Goal: Task Accomplishment & Management: Manage account settings

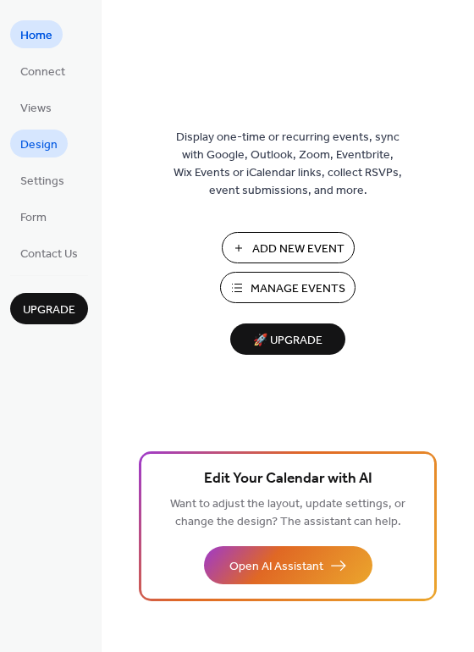
click at [42, 150] on span "Design" at bounding box center [38, 145] width 37 height 18
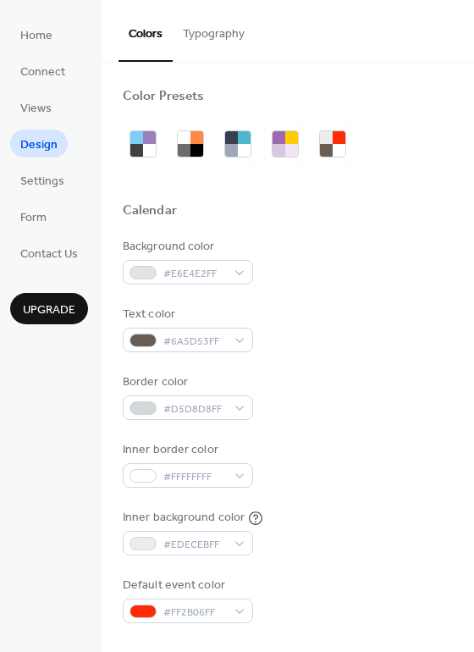
click at [40, 173] on span "Settings" at bounding box center [42, 182] width 44 height 18
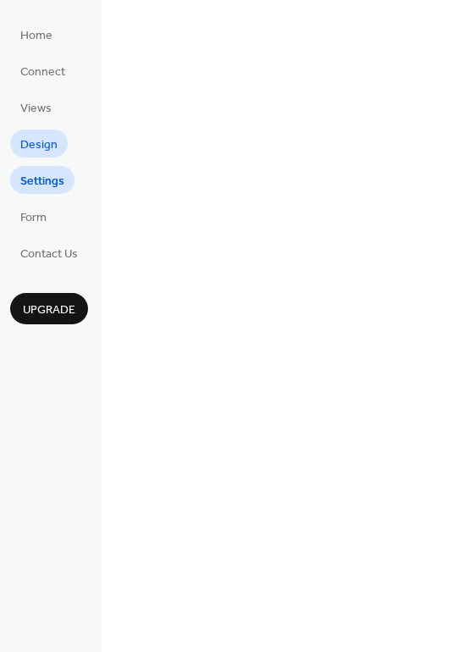
click at [40, 173] on span "Settings" at bounding box center [42, 182] width 44 height 18
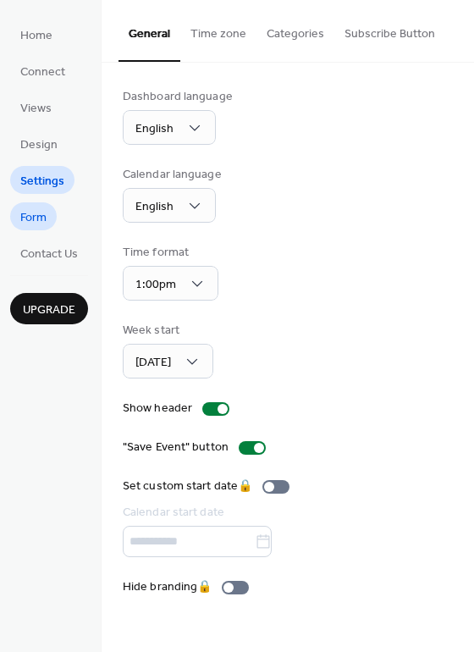
click at [34, 212] on span "Form" at bounding box center [33, 218] width 26 height 18
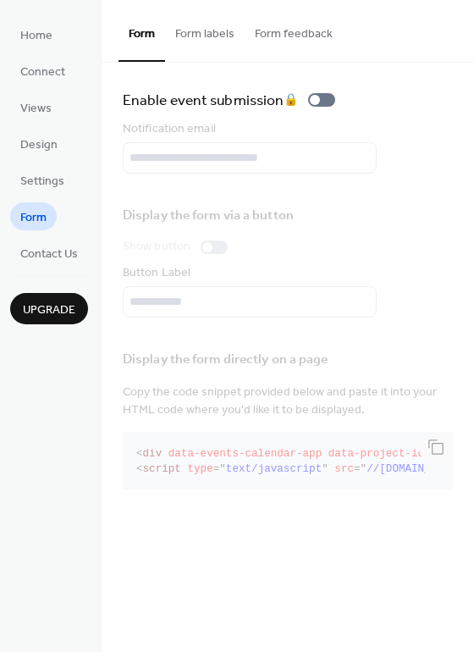
click at [191, 27] on button "Form labels" at bounding box center [205, 30] width 80 height 60
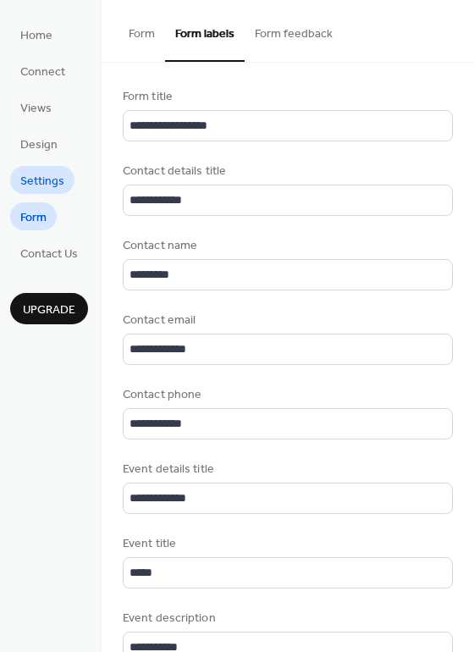
click at [47, 183] on span "Settings" at bounding box center [42, 182] width 44 height 18
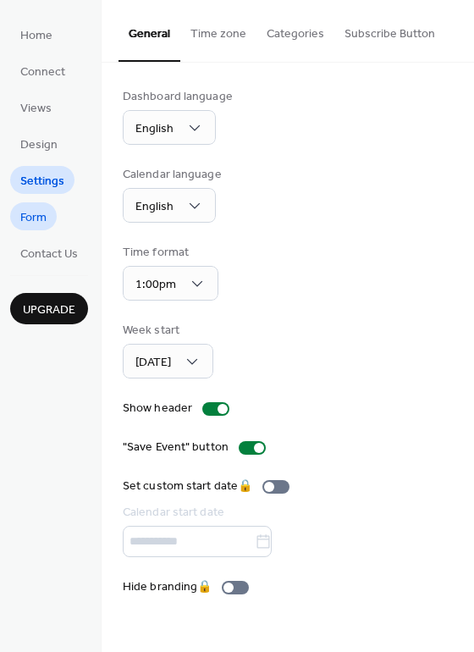
click at [38, 227] on span "Form" at bounding box center [33, 218] width 26 height 18
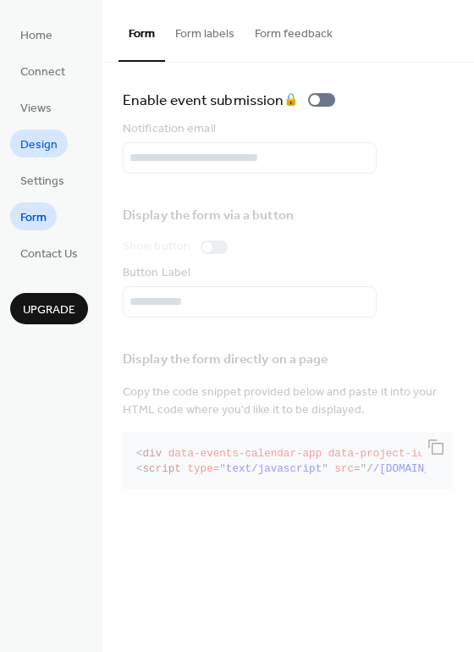
click at [36, 144] on span "Design" at bounding box center [38, 145] width 37 height 18
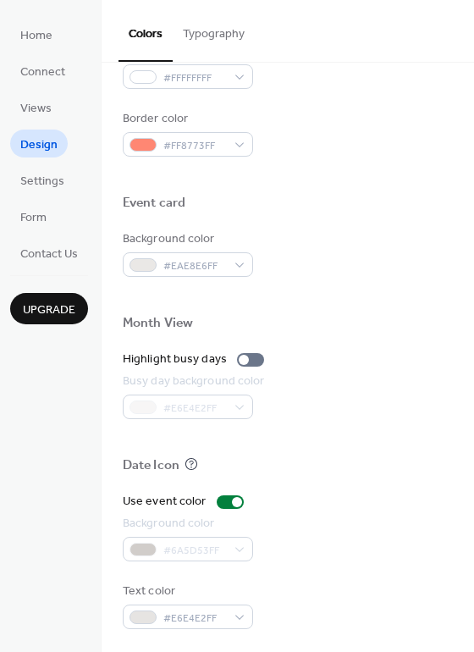
scroll to position [725, 0]
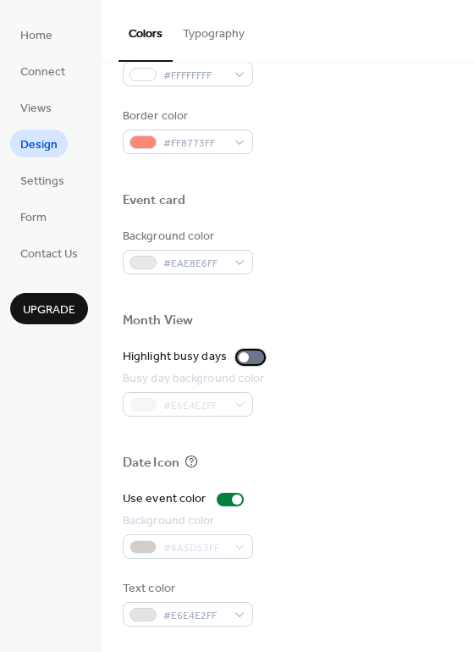
click at [244, 359] on div at bounding box center [244, 357] width 10 height 10
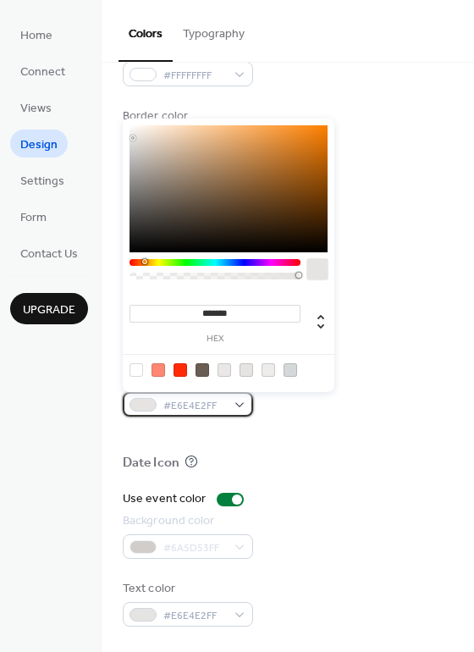
click at [242, 399] on div "#E6E4E2FF" at bounding box center [188, 404] width 130 height 25
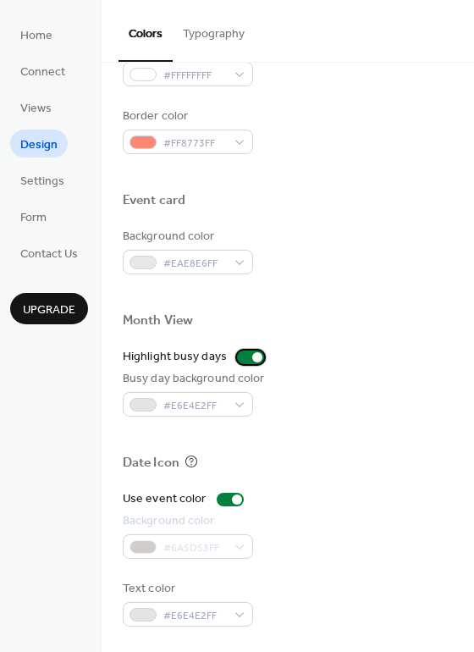
click at [245, 358] on div at bounding box center [250, 358] width 27 height 14
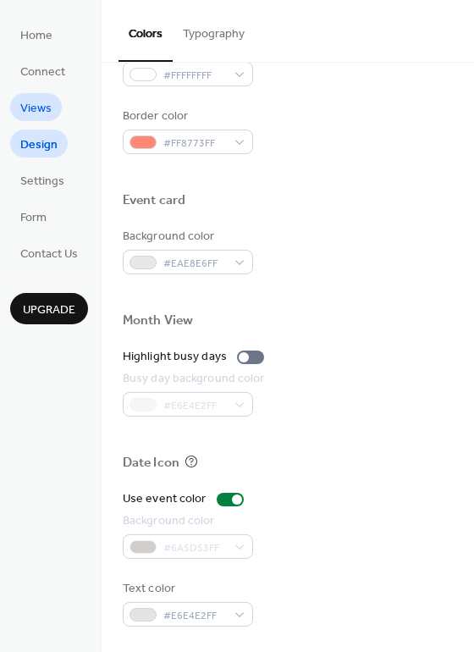
click at [42, 110] on span "Views" at bounding box center [35, 109] width 31 height 18
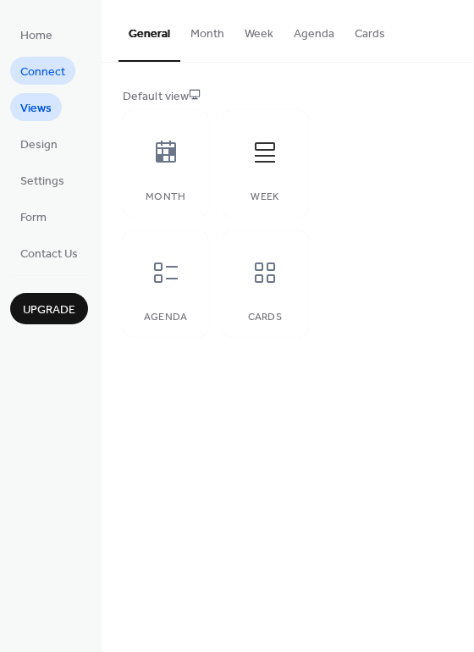
click at [42, 67] on span "Connect" at bounding box center [42, 73] width 45 height 18
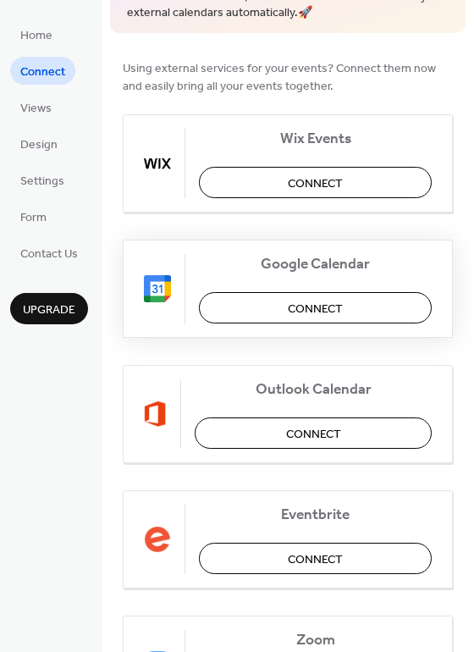
scroll to position [102, 0]
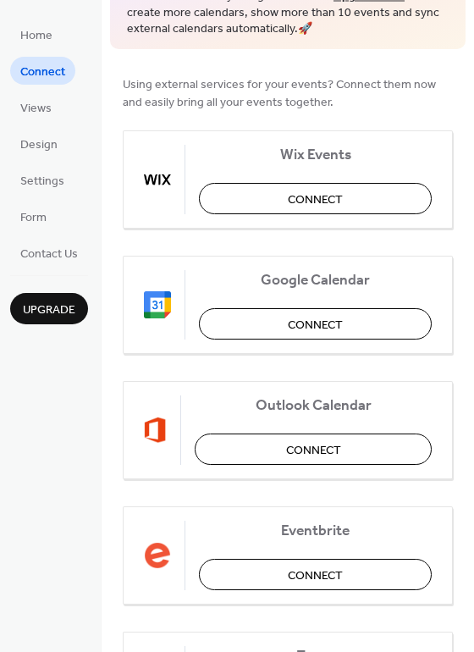
click at [69, 308] on span "Upgrade" at bounding box center [49, 311] width 53 height 18
